Goal: Information Seeking & Learning: Learn about a topic

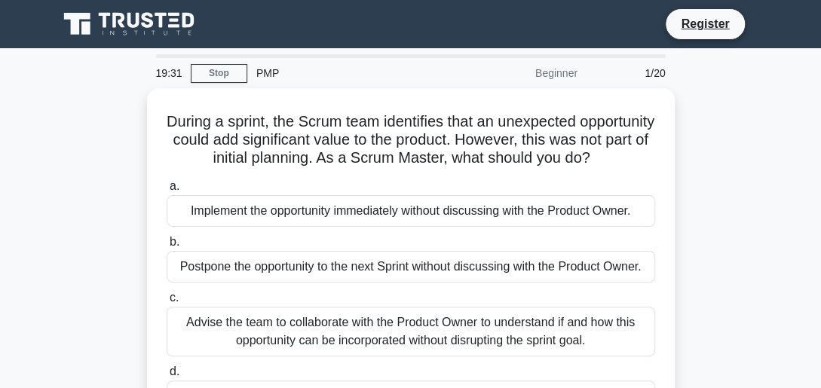
drag, startPoint x: 705, startPoint y: 125, endPoint x: 709, endPoint y: 67, distance: 58.2
drag, startPoint x: 787, startPoint y: 190, endPoint x: 221, endPoint y: 76, distance: 577.6
click at [221, 76] on link "Stop" at bounding box center [219, 73] width 57 height 19
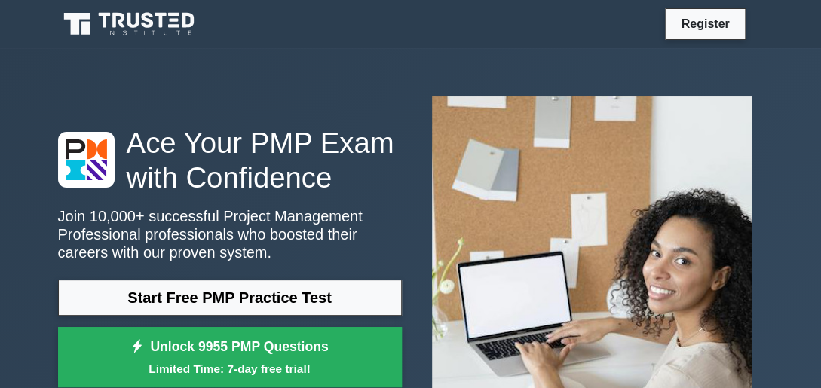
drag, startPoint x: 390, startPoint y: 62, endPoint x: 274, endPoint y: 100, distance: 121.6
click at [274, 100] on div "Ace Your PMP Exam with Confidence Join 10,000+ successful Project Management Pr…" at bounding box center [411, 259] width 724 height 351
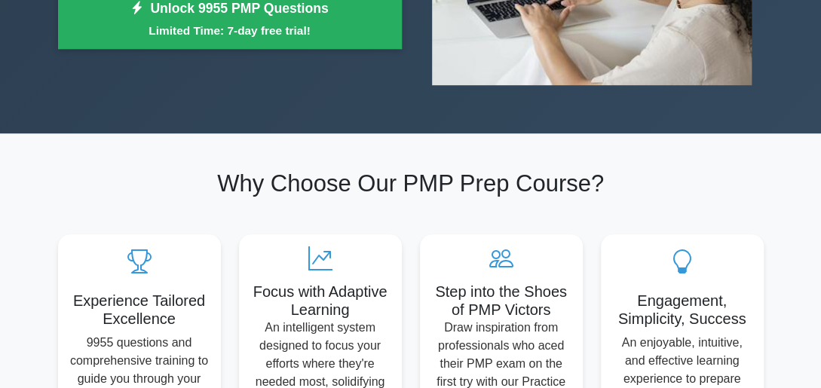
scroll to position [678, 0]
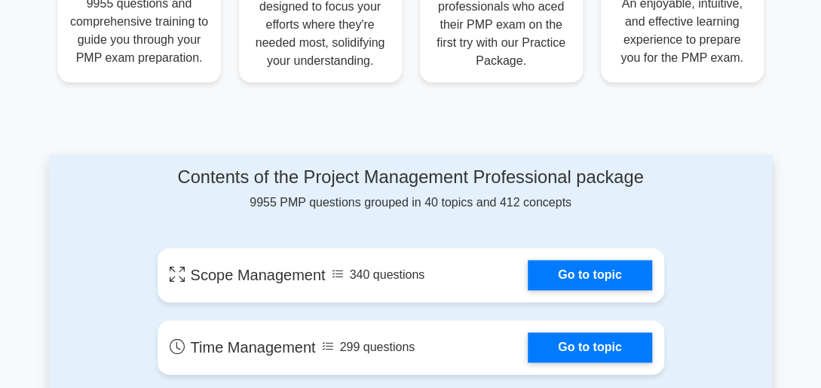
drag, startPoint x: 699, startPoint y: 222, endPoint x: 706, endPoint y: 241, distance: 19.3
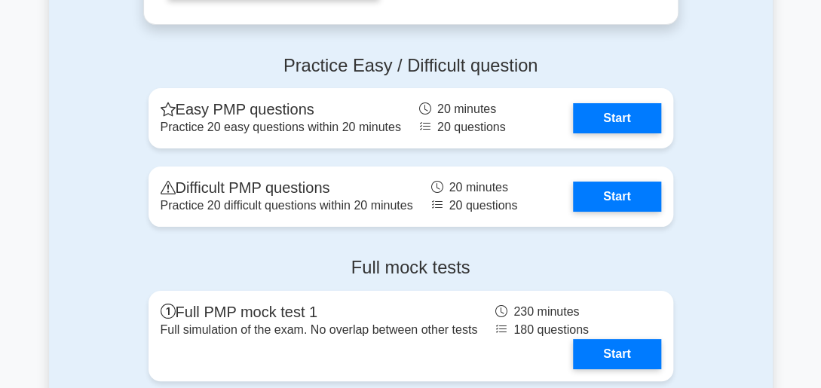
scroll to position [4189, 0]
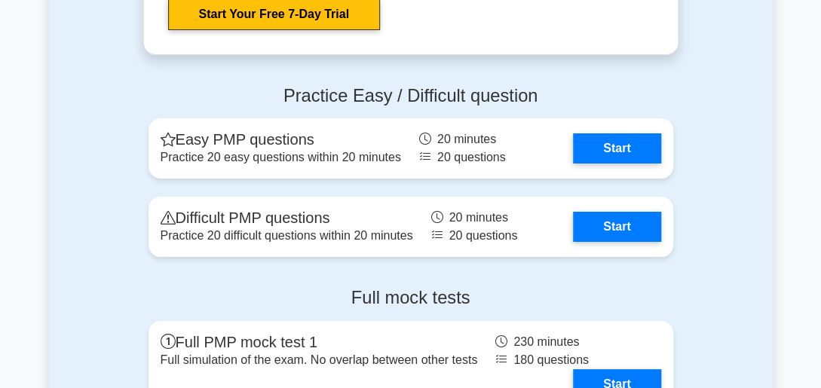
click at [699, 190] on div "Practice Easy / Difficult question Easy PMP questions Practice 20 easy question…" at bounding box center [411, 174] width 724 height 202
drag, startPoint x: 699, startPoint y: 190, endPoint x: 117, endPoint y: 111, distance: 587.5
click at [117, 111] on div "Practice Easy / Difficult question Easy PMP questions Practice 20 easy question…" at bounding box center [411, 174] width 724 height 202
drag, startPoint x: 272, startPoint y: 160, endPoint x: 223, endPoint y: 183, distance: 54.3
click at [223, 183] on div "Practice Easy / Difficult question Easy PMP questions Practice 20 easy question…" at bounding box center [411, 174] width 543 height 202
